Goal: Information Seeking & Learning: Check status

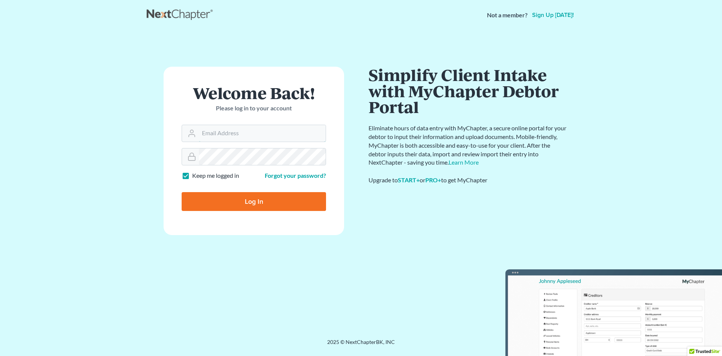
type input "[EMAIL_ADDRESS][DOMAIN_NAME]"
click at [263, 196] on input "Log In" at bounding box center [254, 201] width 144 height 19
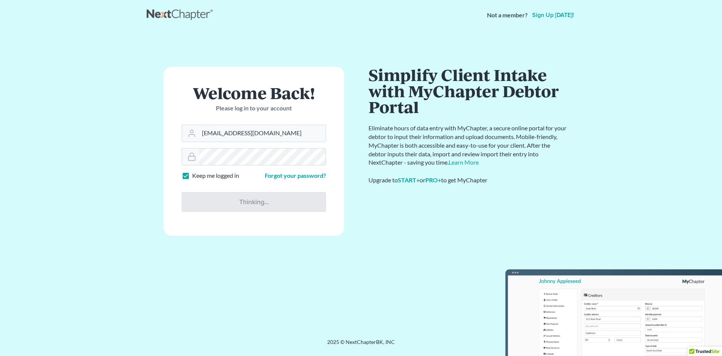
type input "Thinking..."
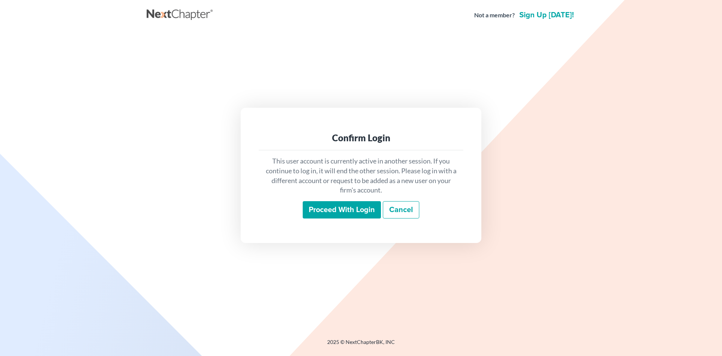
click at [343, 211] on input "Proceed with login" at bounding box center [342, 209] width 78 height 17
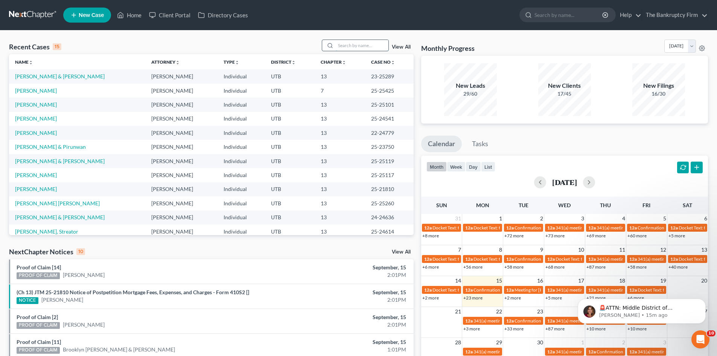
click at [355, 46] on input "search" at bounding box center [362, 45] width 53 height 11
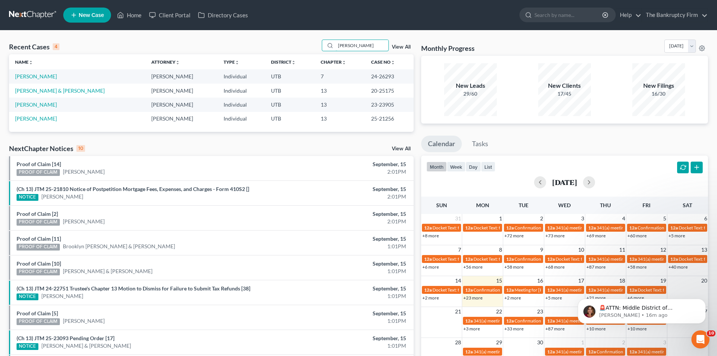
drag, startPoint x: 359, startPoint y: 47, endPoint x: 307, endPoint y: 44, distance: 52.4
click at [307, 44] on div "Recent Cases 4 [PERSON_NAME] View All" at bounding box center [211, 47] width 404 height 15
type input "[PERSON_NAME]"
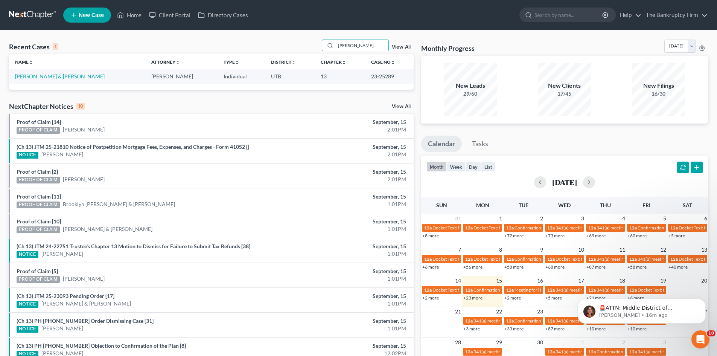
click at [35, 80] on td "[PERSON_NAME] & [PERSON_NAME]" at bounding box center [77, 76] width 136 height 14
click at [35, 79] on link "[PERSON_NAME] & [PERSON_NAME]" at bounding box center [60, 76] width 90 height 6
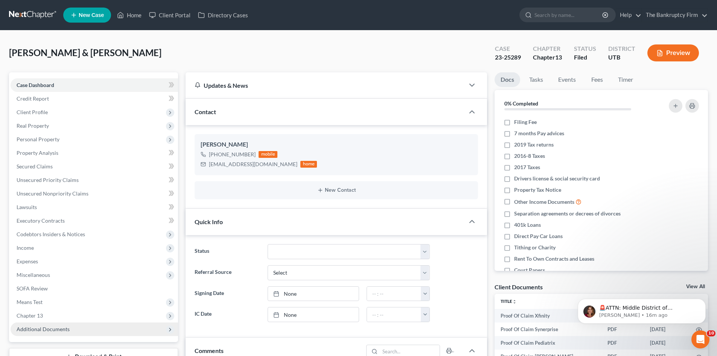
click at [56, 332] on span "Additional Documents" at bounding box center [94, 329] width 167 height 14
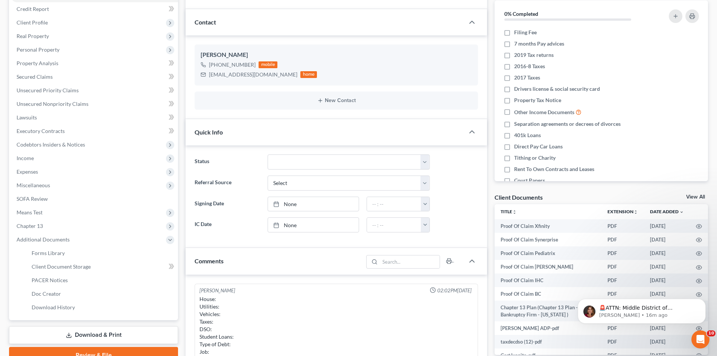
scroll to position [150, 0]
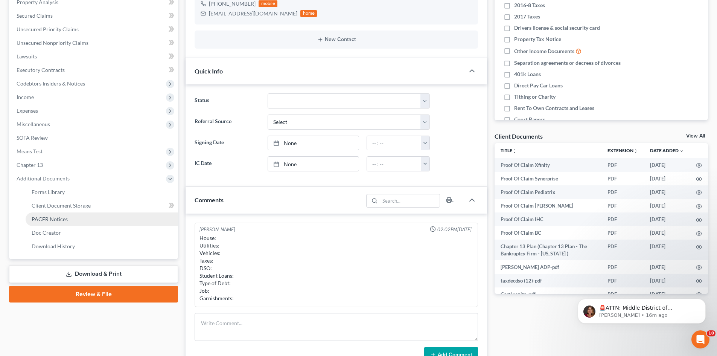
click at [62, 216] on span "PACER Notices" at bounding box center [50, 219] width 36 height 6
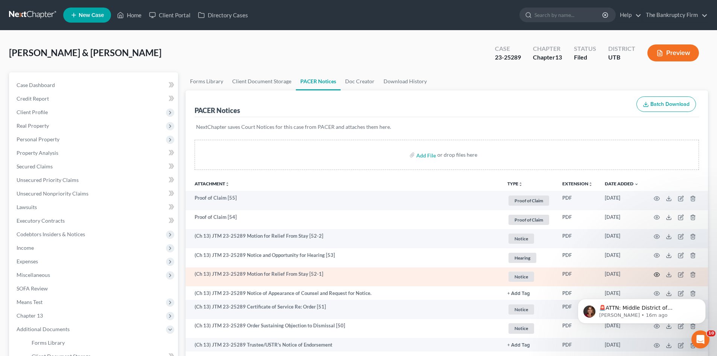
click at [657, 275] on icon "button" at bounding box center [657, 274] width 6 height 6
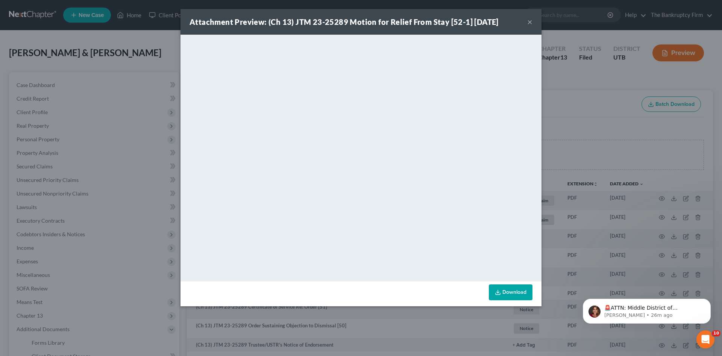
click at [530, 20] on button "×" at bounding box center [529, 21] width 5 height 9
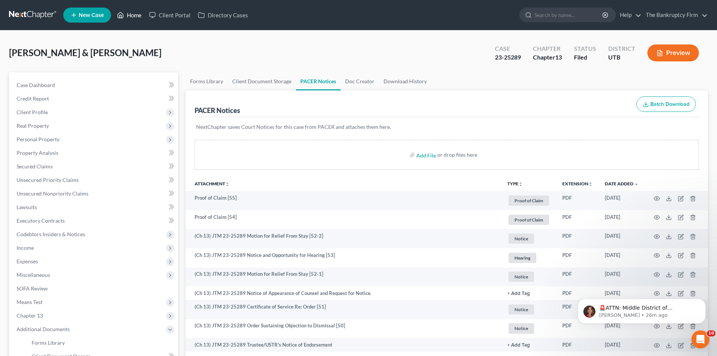
click at [137, 14] on link "Home" at bounding box center [129, 15] width 32 height 14
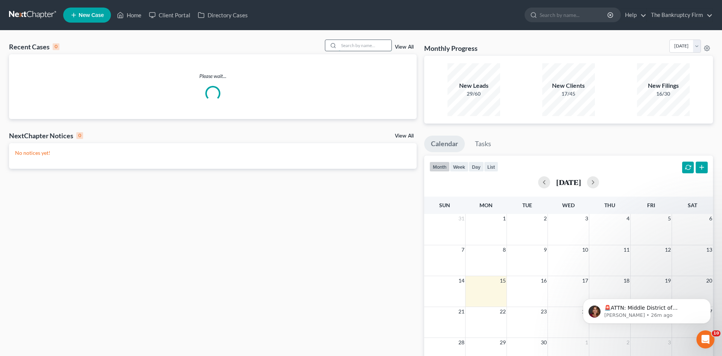
click at [363, 44] on input "search" at bounding box center [365, 45] width 53 height 11
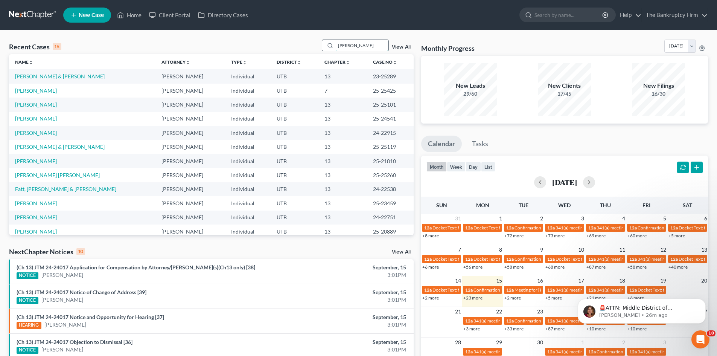
type input "[PERSON_NAME]"
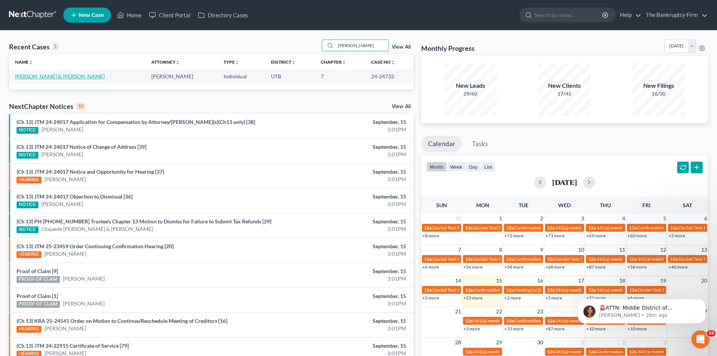
click at [18, 75] on link "[PERSON_NAME] & [PERSON_NAME]" at bounding box center [60, 76] width 90 height 6
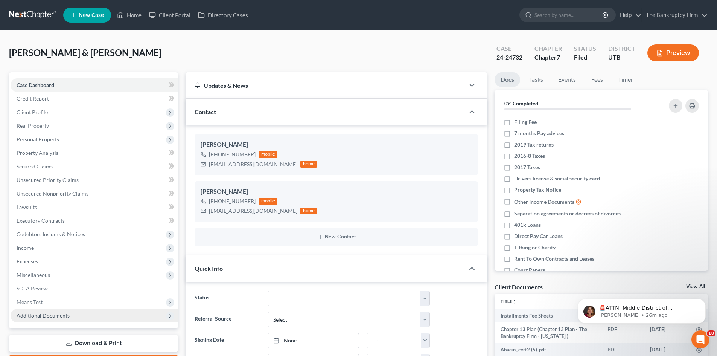
click at [56, 316] on span "Additional Documents" at bounding box center [43, 315] width 53 height 6
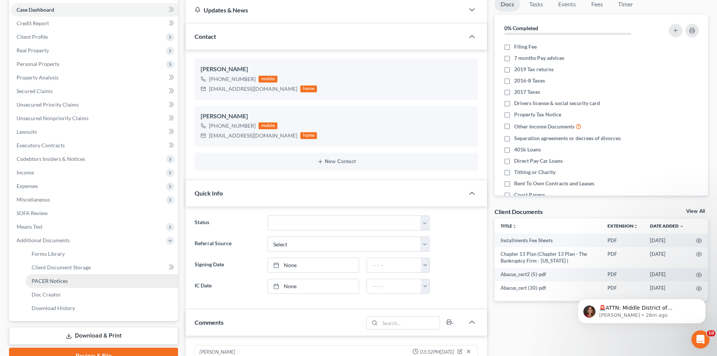
click at [51, 278] on span "PACER Notices" at bounding box center [50, 280] width 36 height 6
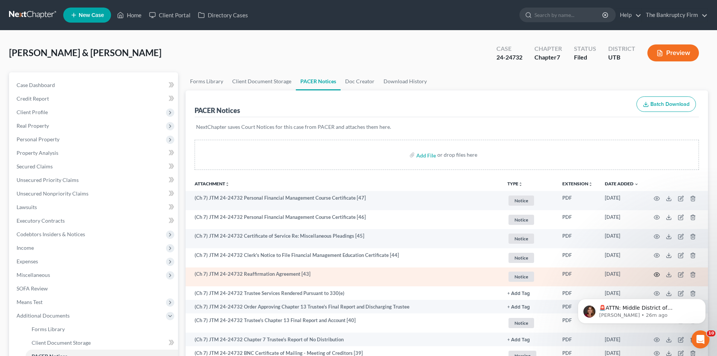
click at [656, 274] on icon "button" at bounding box center [657, 274] width 6 height 6
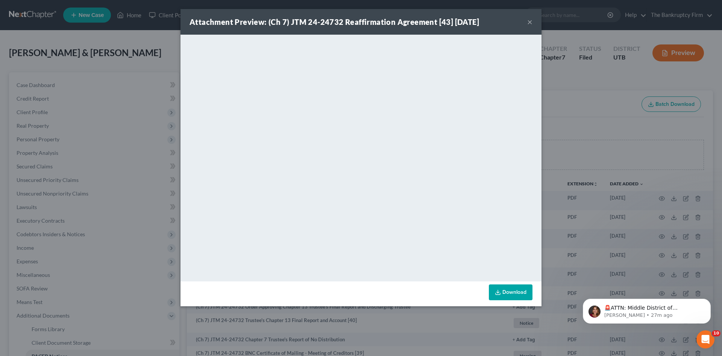
drag, startPoint x: 319, startPoint y: 15, endPoint x: 390, endPoint y: 15, distance: 70.7
click at [319, 15] on div "Attachment Preview: (Ch 7) JTM 24-24732 Reaffirmation Agreement [43] [DATE] ×" at bounding box center [361, 22] width 361 height 26
click at [528, 20] on button "×" at bounding box center [529, 21] width 5 height 9
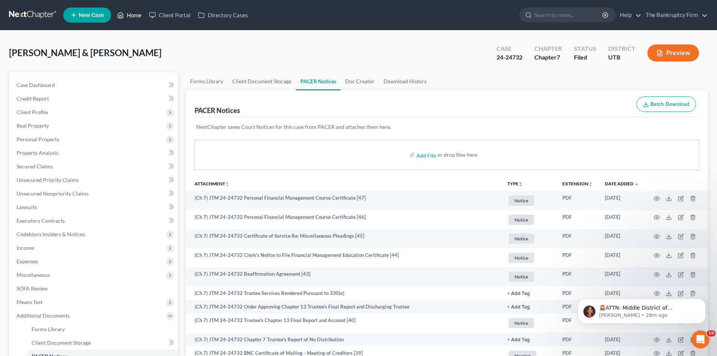
click at [134, 13] on link "Home" at bounding box center [129, 15] width 32 height 14
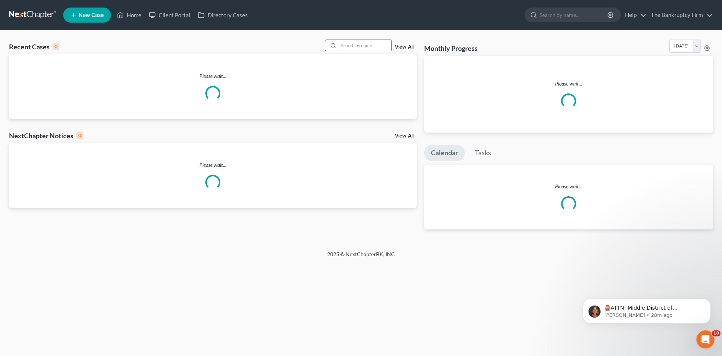
click at [351, 44] on input "search" at bounding box center [365, 45] width 53 height 11
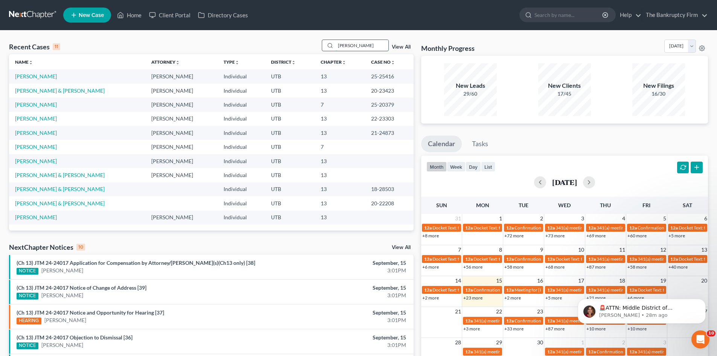
type input "[PERSON_NAME]"
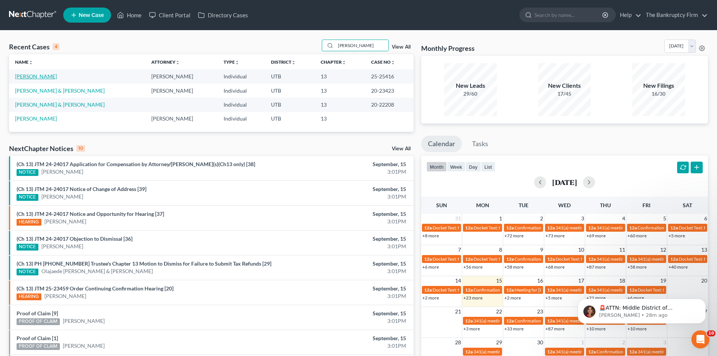
click at [22, 74] on link "[PERSON_NAME]" at bounding box center [36, 76] width 42 height 6
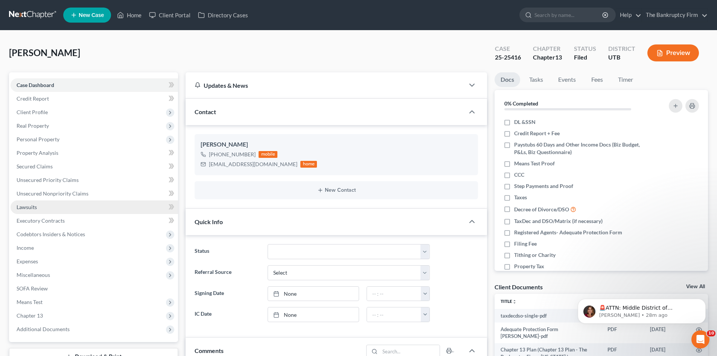
scroll to position [59, 0]
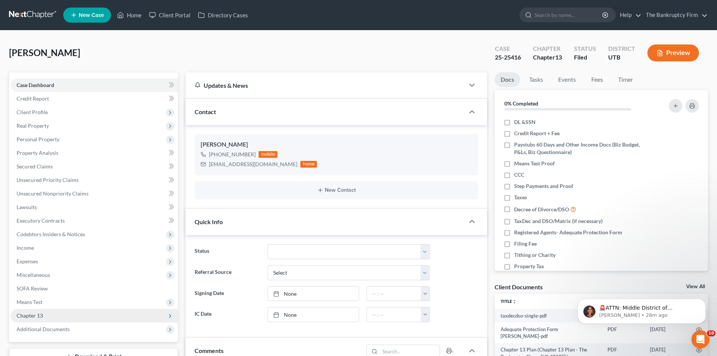
click at [38, 317] on span "Chapter 13" at bounding box center [30, 315] width 26 height 6
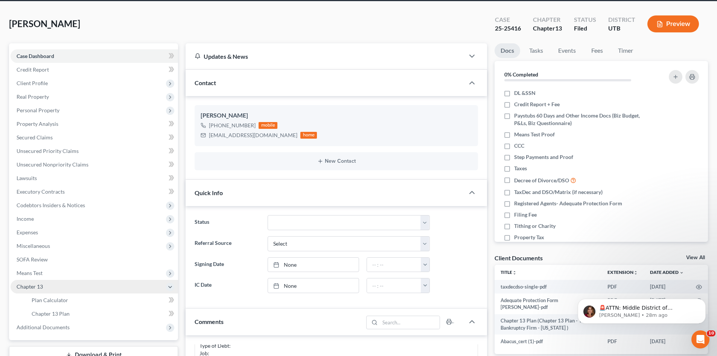
scroll to position [38, 0]
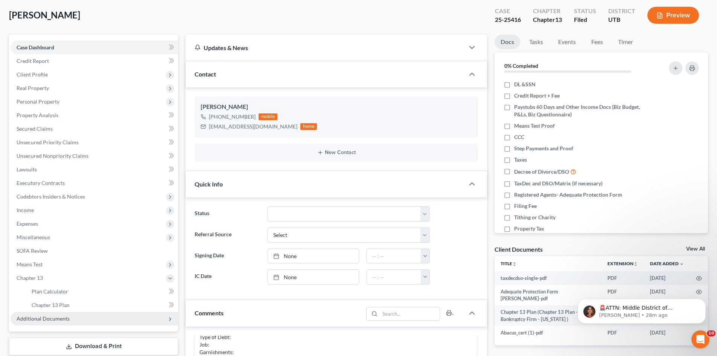
click at [50, 316] on span "Additional Documents" at bounding box center [43, 318] width 53 height 6
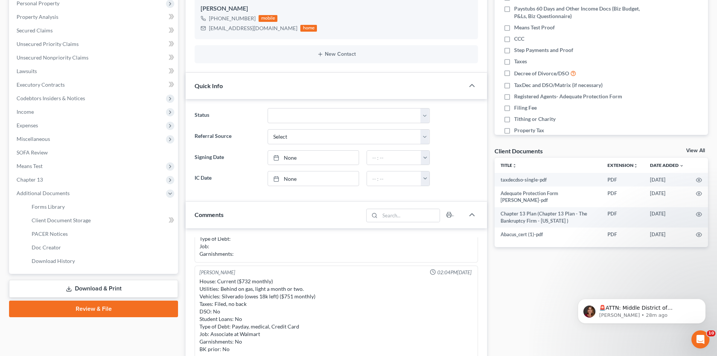
scroll to position [150, 0]
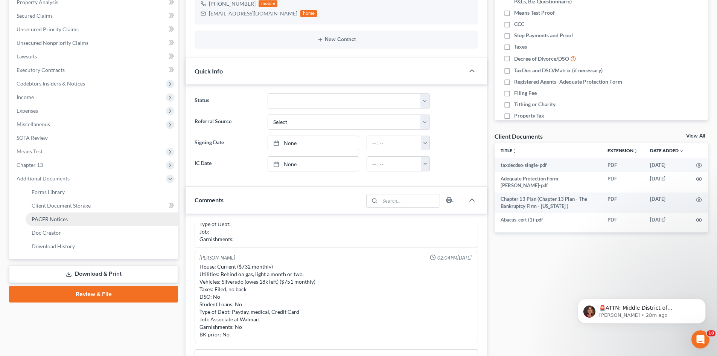
click at [55, 220] on span "PACER Notices" at bounding box center [50, 219] width 36 height 6
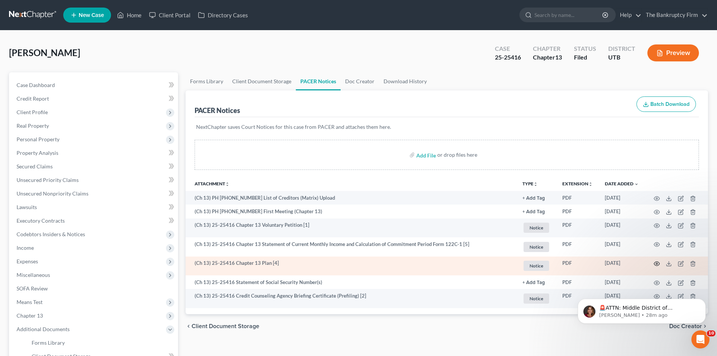
click at [655, 264] on icon "button" at bounding box center [657, 263] width 6 height 6
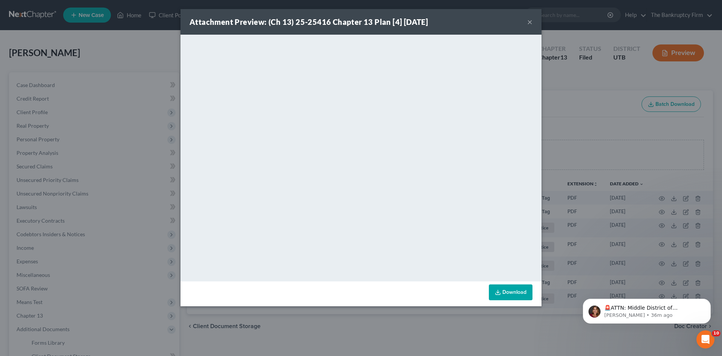
click at [530, 21] on button "×" at bounding box center [529, 21] width 5 height 9
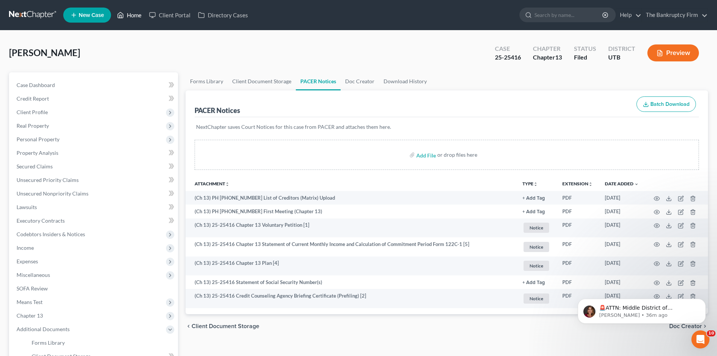
click at [127, 14] on link "Home" at bounding box center [129, 15] width 32 height 14
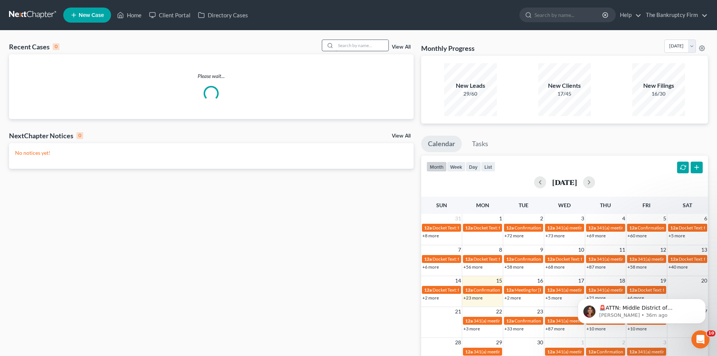
click at [350, 44] on input "search" at bounding box center [362, 45] width 53 height 11
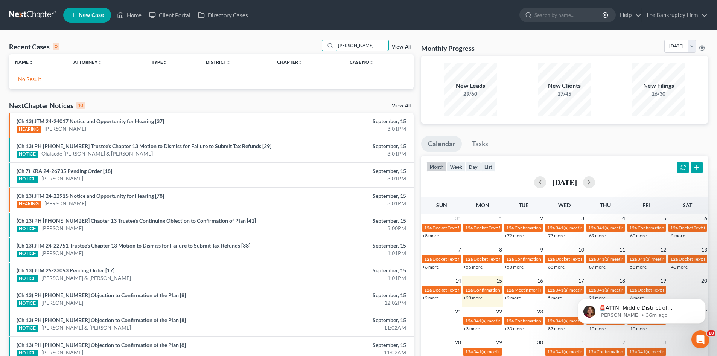
drag, startPoint x: 374, startPoint y: 47, endPoint x: 252, endPoint y: 47, distance: 121.9
click at [252, 47] on div "Recent Cases 0 [PERSON_NAME] View All" at bounding box center [211, 47] width 404 height 15
type input "[PERSON_NAME]"
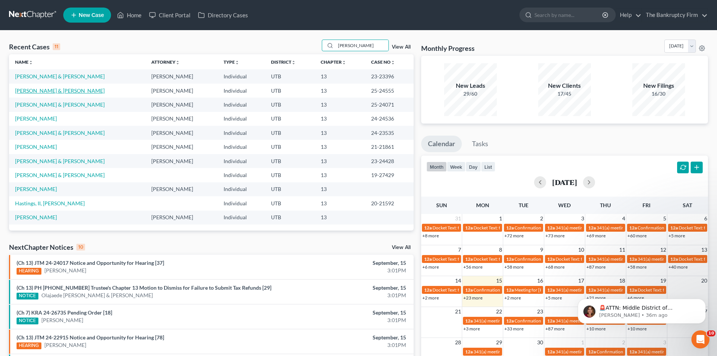
click at [36, 90] on link "[PERSON_NAME] & [PERSON_NAME]" at bounding box center [60, 90] width 90 height 6
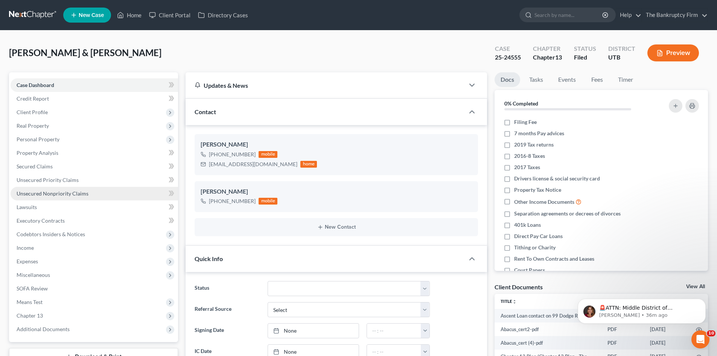
click at [39, 197] on link "Unsecured Nonpriority Claims" at bounding box center [94, 194] width 167 height 14
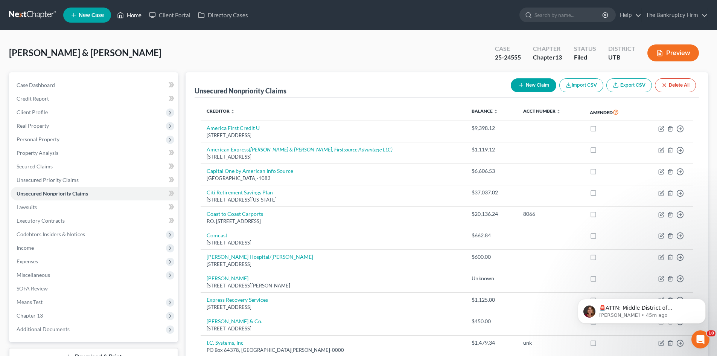
click at [128, 12] on link "Home" at bounding box center [129, 15] width 32 height 14
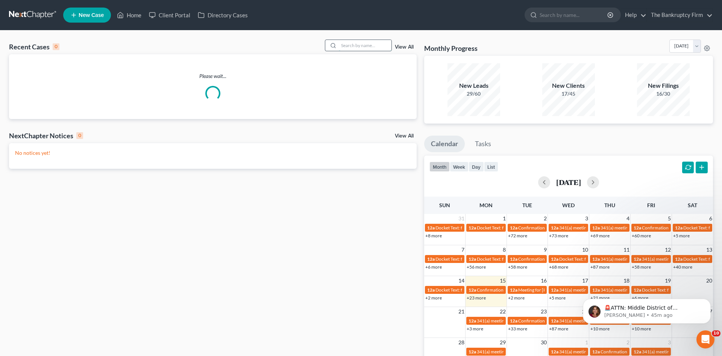
click at [353, 44] on input "search" at bounding box center [365, 45] width 53 height 11
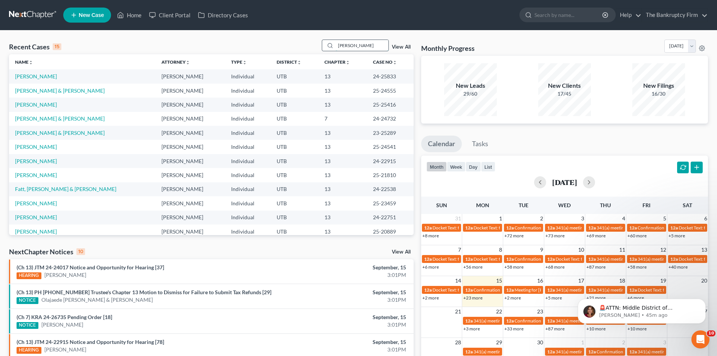
type input "[PERSON_NAME]"
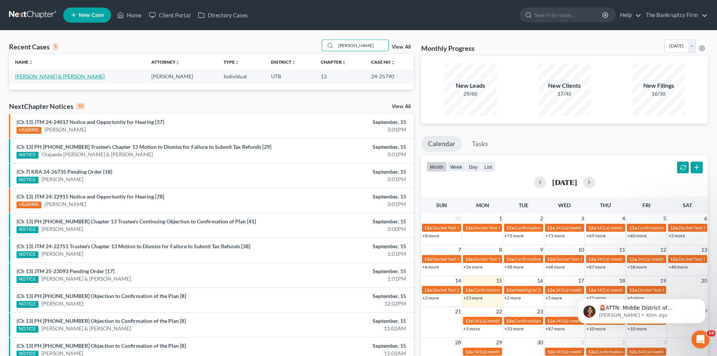
click at [39, 75] on link "[PERSON_NAME] & [PERSON_NAME]" at bounding box center [60, 76] width 90 height 6
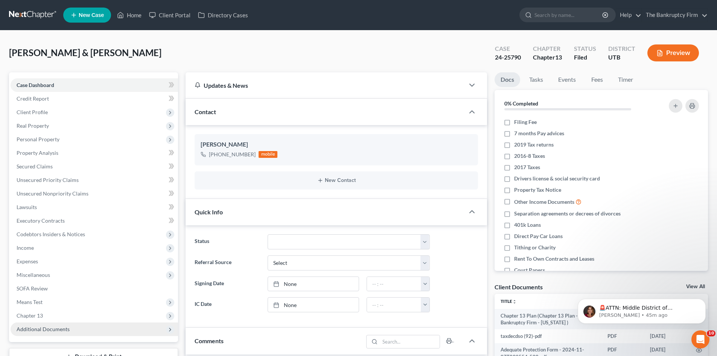
click at [47, 327] on span "Additional Documents" at bounding box center [43, 328] width 53 height 6
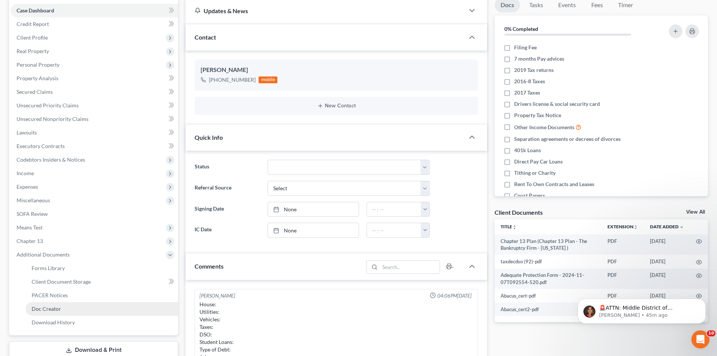
scroll to position [75, 0]
click at [50, 293] on span "PACER Notices" at bounding box center [50, 294] width 36 height 6
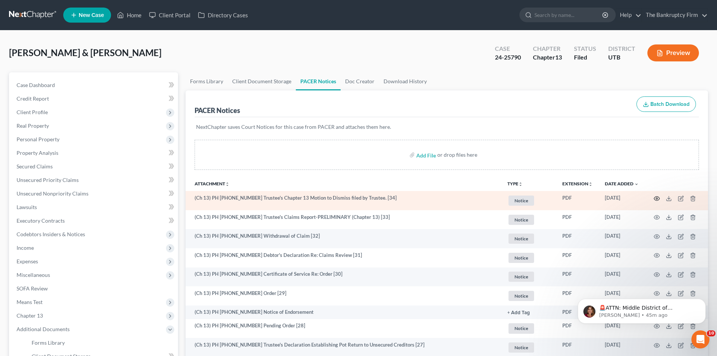
click at [654, 197] on icon "button" at bounding box center [657, 198] width 6 height 4
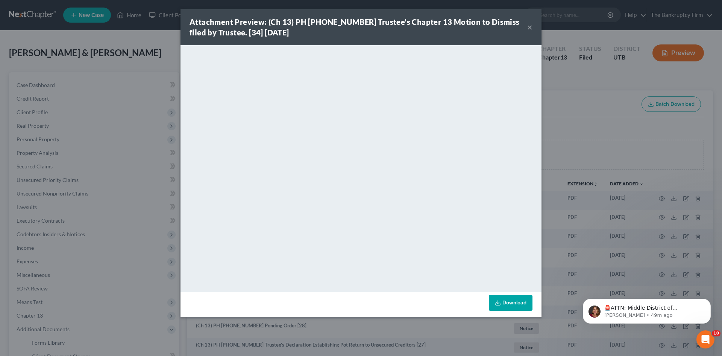
click at [529, 26] on button "×" at bounding box center [529, 27] width 5 height 9
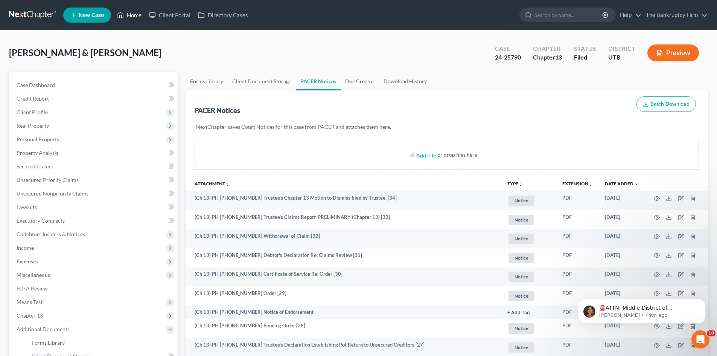
click at [132, 14] on link "Home" at bounding box center [129, 15] width 32 height 14
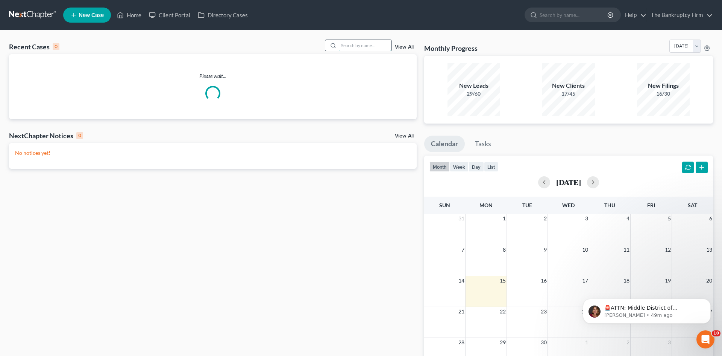
click at [353, 45] on input "search" at bounding box center [365, 45] width 53 height 11
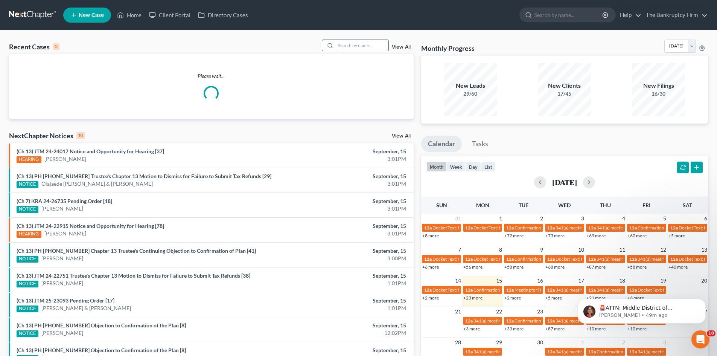
paste input "[PERSON_NAME]"
type input "[PERSON_NAME]"
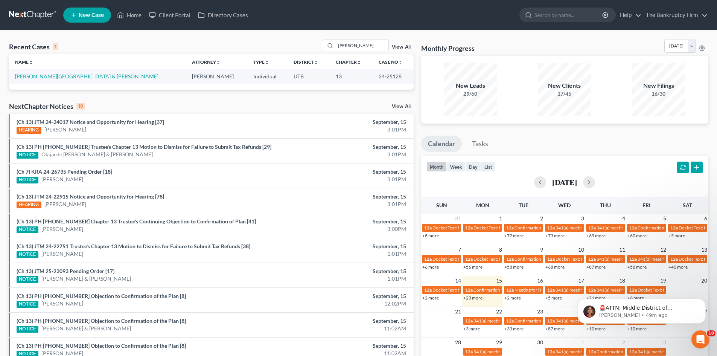
click at [30, 77] on link "[PERSON_NAME][GEOGRAPHIC_DATA] & [PERSON_NAME]" at bounding box center [86, 76] width 143 height 6
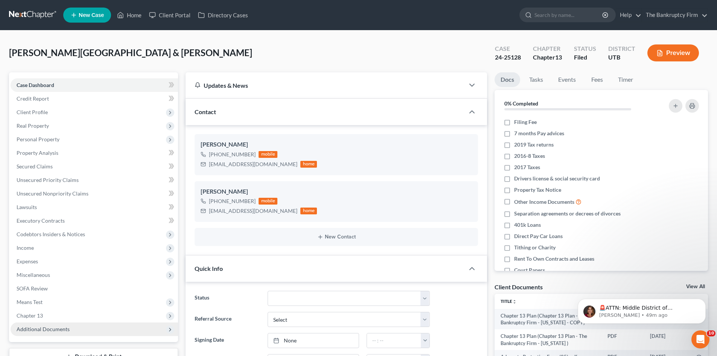
scroll to position [60, 0]
click at [42, 327] on span "Additional Documents" at bounding box center [43, 328] width 53 height 6
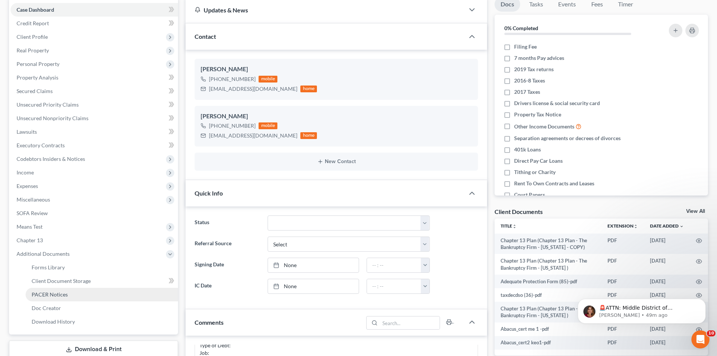
click at [56, 297] on span "PACER Notices" at bounding box center [50, 294] width 36 height 6
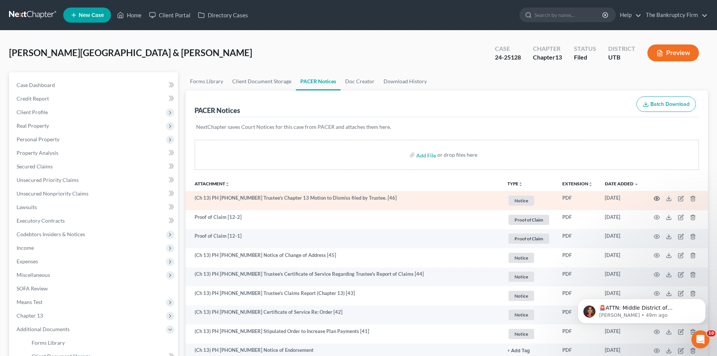
click at [658, 199] on icon "button" at bounding box center [657, 198] width 6 height 4
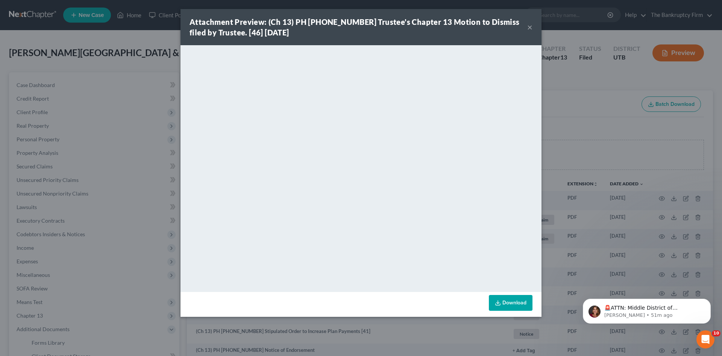
drag, startPoint x: 531, startPoint y: 29, endPoint x: 524, endPoint y: 49, distance: 20.6
click at [531, 29] on button "×" at bounding box center [529, 27] width 5 height 9
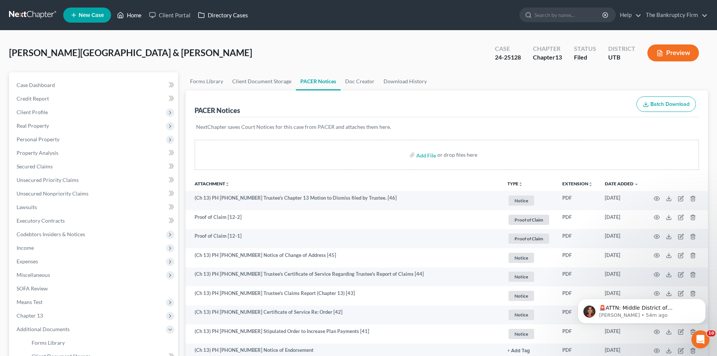
drag, startPoint x: 140, startPoint y: 13, endPoint x: 210, endPoint y: 10, distance: 70.4
click at [140, 13] on link "Home" at bounding box center [129, 15] width 32 height 14
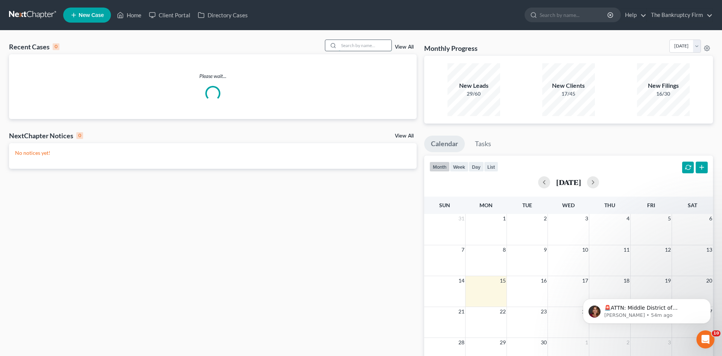
click at [351, 44] on input "search" at bounding box center [365, 45] width 53 height 11
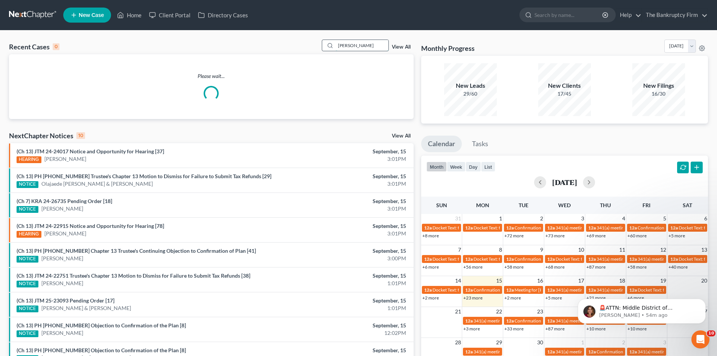
type input "[PERSON_NAME]"
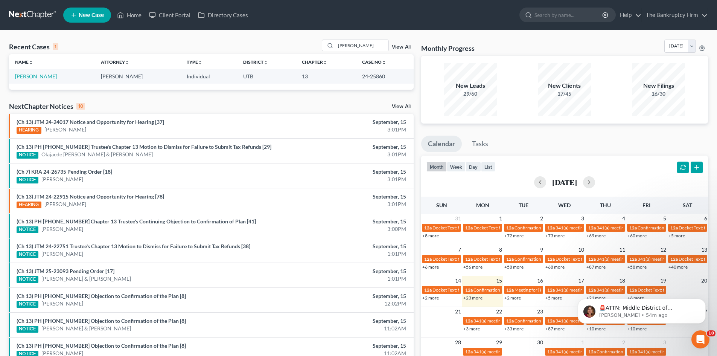
click at [27, 77] on link "[PERSON_NAME]" at bounding box center [36, 76] width 42 height 6
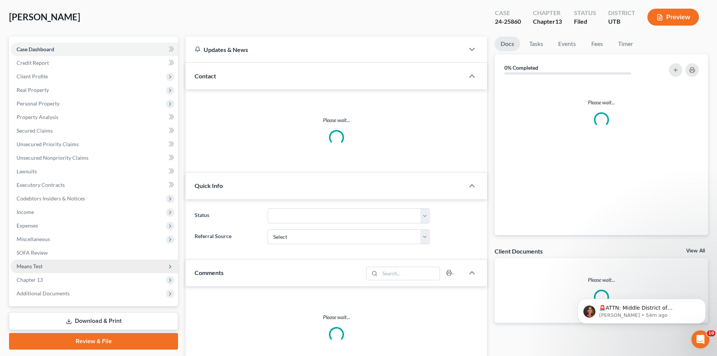
scroll to position [75, 0]
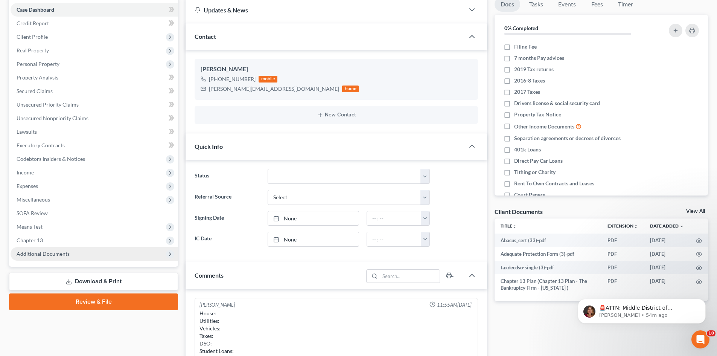
click at [38, 254] on span "Additional Documents" at bounding box center [43, 253] width 53 height 6
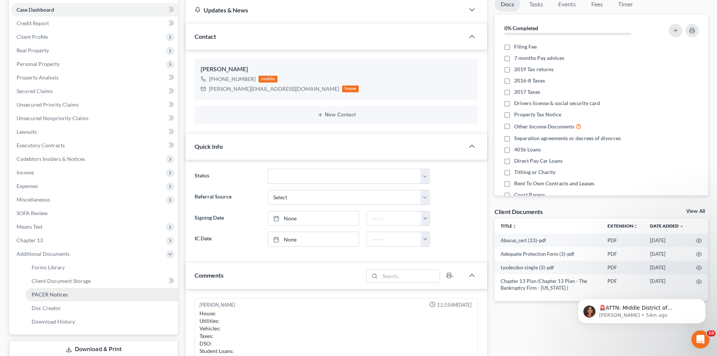
click at [55, 295] on span "PACER Notices" at bounding box center [50, 294] width 36 height 6
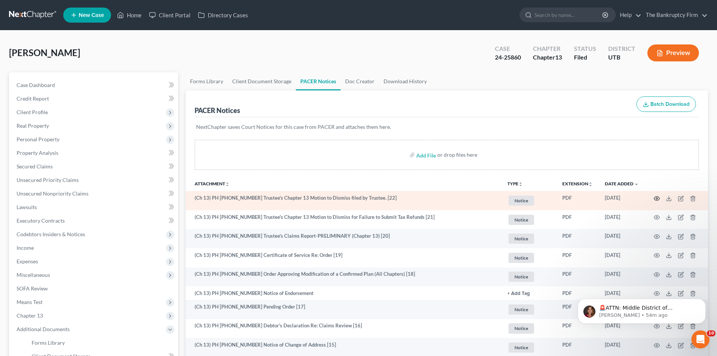
click at [657, 199] on icon "button" at bounding box center [657, 198] width 6 height 6
